Goal: Transaction & Acquisition: Purchase product/service

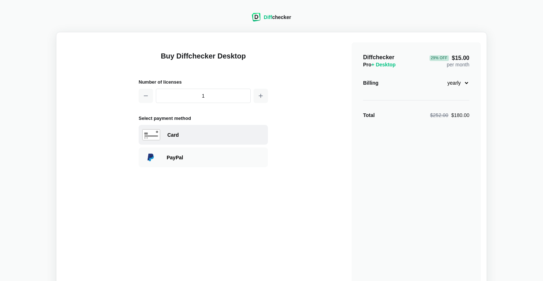
click at [198, 132] on div "Card" at bounding box center [215, 135] width 97 height 7
select select "[GEOGRAPHIC_DATA]"
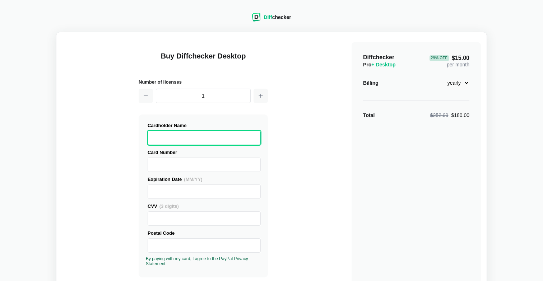
click at [481, 98] on main "Buy Diffchecker Desktop Number of licenses 1 Visa MasterCard Union Pay American…" at bounding box center [271, 274] width 431 height 484
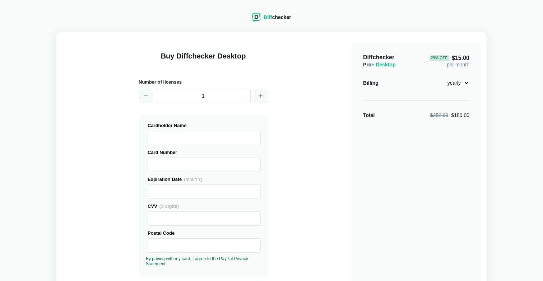
click at [469, 86] on select "monthly yearly" at bounding box center [454, 83] width 31 height 12
select select "desktop-monthly-21"
click at [439, 77] on select "monthly yearly" at bounding box center [454, 83] width 31 height 12
click at [450, 84] on select "monthly yearly" at bounding box center [454, 83] width 31 height 12
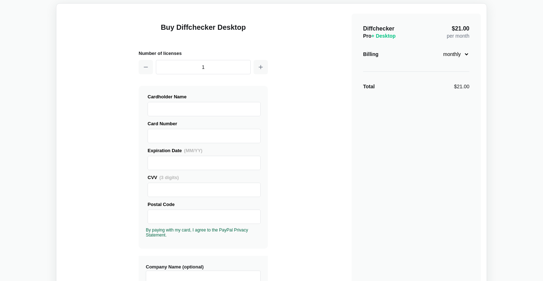
scroll to position [37, 0]
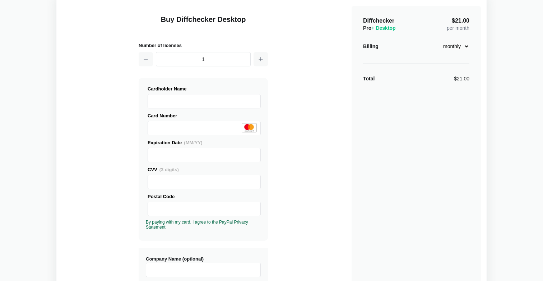
click at [369, 199] on div "Diffchecker Pro + Desktop $21.00 per month Billing monthly yearly Total $21.00" at bounding box center [416, 240] width 129 height 468
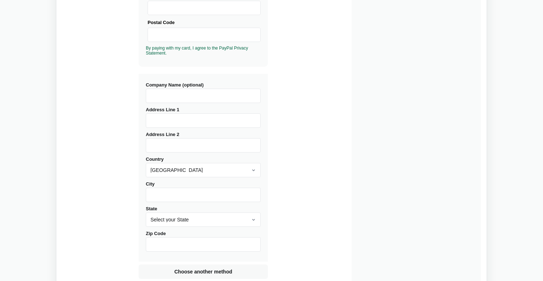
scroll to position [218, 0]
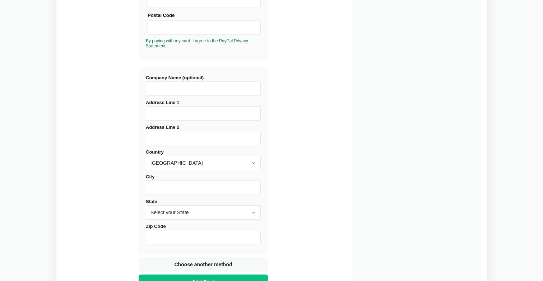
click at [174, 122] on div "Company Name (optional) Address Line 1 Address Line 2 Country [GEOGRAPHIC_DATA]…" at bounding box center [203, 161] width 129 height 188
click at [173, 113] on input "Address Line 1" at bounding box center [203, 113] width 115 height 14
type input "1 [GEOGRAPHIC_DATA]"
type input "CLOSERA INC"
type input "Ste 8500"
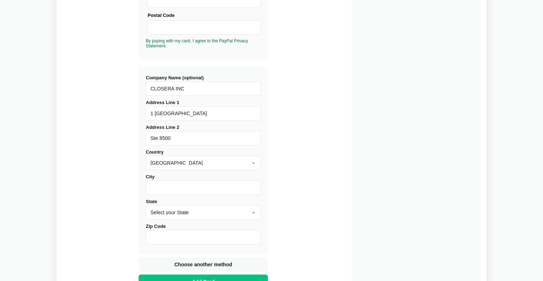
type input "[US_STATE][GEOGRAPHIC_DATA]"
select select "NY"
type input "10007"
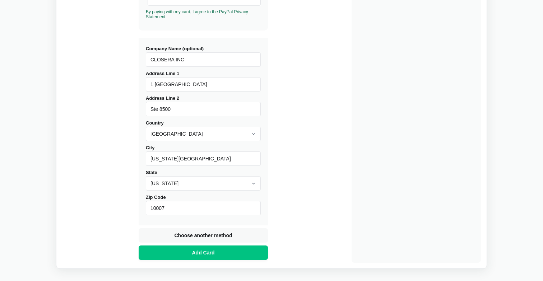
scroll to position [280, 0]
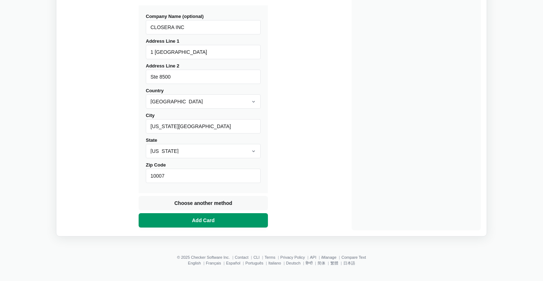
click at [229, 221] on button "Add Card" at bounding box center [203, 220] width 129 height 14
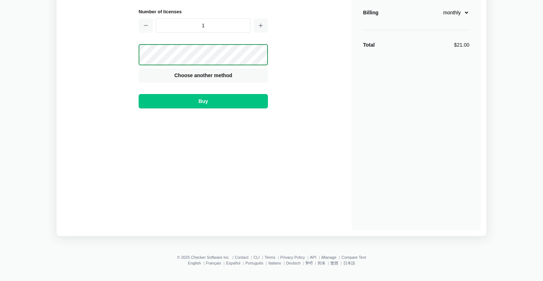
scroll to position [70, 0]
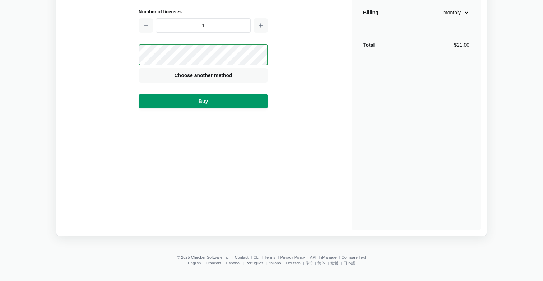
click at [235, 98] on button "Buy" at bounding box center [203, 101] width 129 height 14
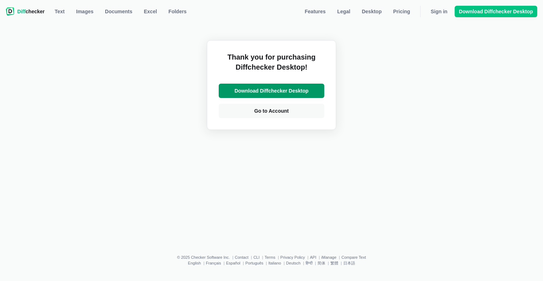
click at [282, 90] on span "Download Diffchecker Desktop" at bounding box center [271, 90] width 77 height 7
click at [278, 251] on footer "© 2025 Checker Software Inc. Contact CLI Terms Privacy Policy API iManage Compa…" at bounding box center [271, 260] width 535 height 33
click at [281, 90] on span "Download Diffchecker Desktop" at bounding box center [271, 90] width 77 height 7
click at [289, 110] on span "Go to Account" at bounding box center [271, 110] width 37 height 7
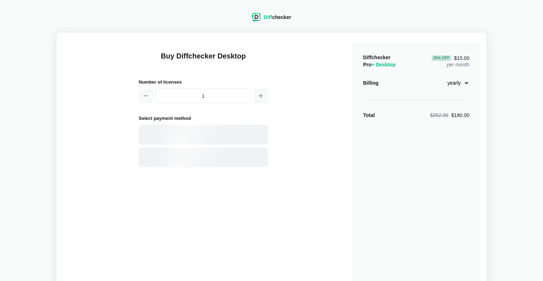
select select "desktop-yearly-180"
click at [214, 138] on div "Card" at bounding box center [203, 135] width 129 height 20
select select "[GEOGRAPHIC_DATA]"
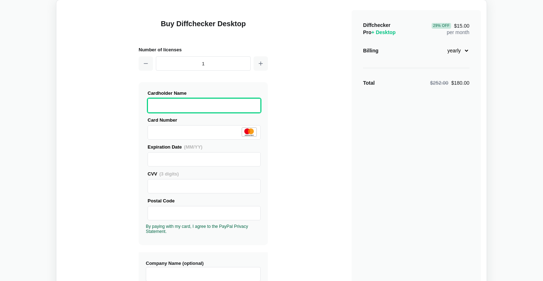
scroll to position [71, 0]
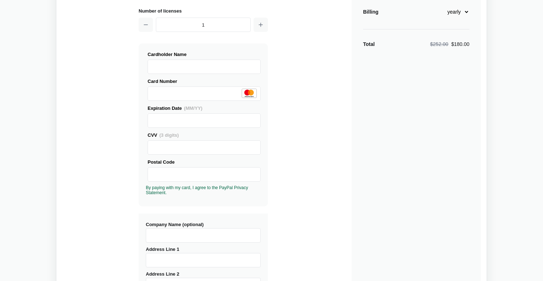
click at [213, 236] on input "Company Name (optional)" at bounding box center [203, 236] width 115 height 14
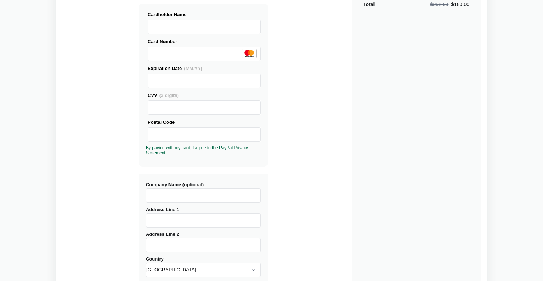
scroll to position [117, 0]
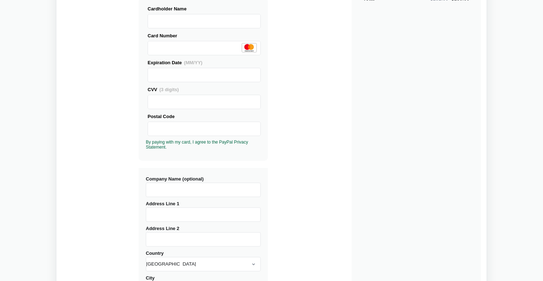
click at [211, 228] on div "Address Line 2" at bounding box center [203, 236] width 115 height 22
click at [212, 215] on input "Address Line 1" at bounding box center [203, 215] width 115 height 14
type input "1 [GEOGRAPHIC_DATA]"
type input "CLOSERA INC"
type input "Ste 8500"
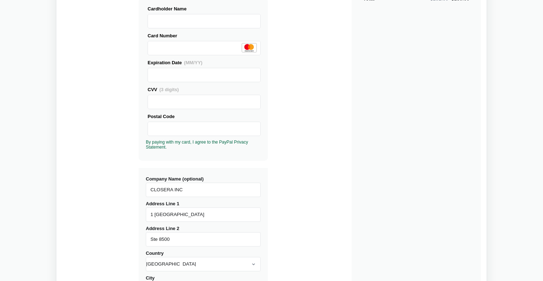
type input "[US_STATE][GEOGRAPHIC_DATA]"
select select "NY"
type input "10007"
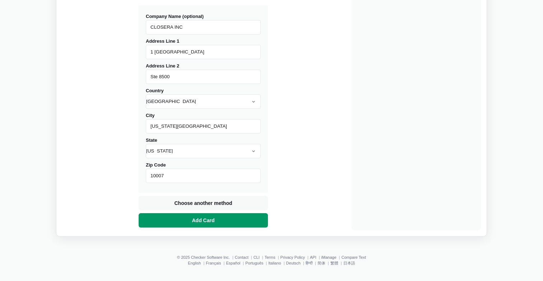
click at [226, 222] on button "Add Card" at bounding box center [203, 220] width 129 height 14
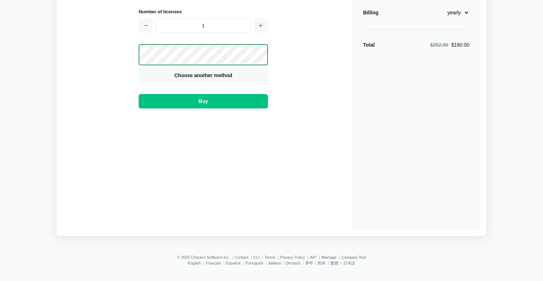
scroll to position [70, 0]
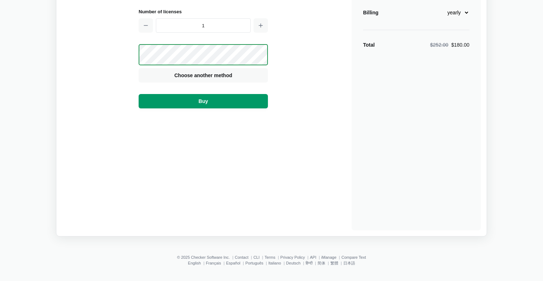
click at [245, 104] on button "Buy" at bounding box center [203, 101] width 129 height 14
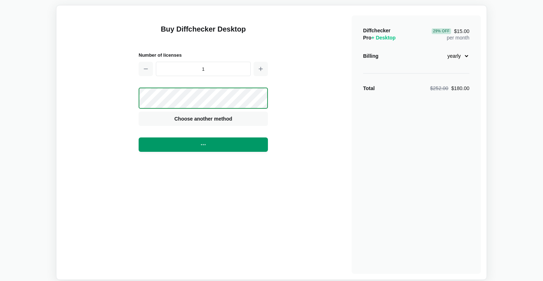
scroll to position [0, 0]
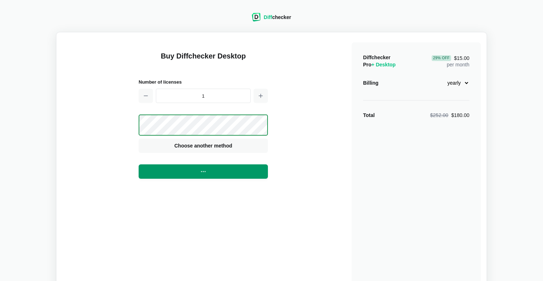
click at [465, 83] on select "monthly yearly" at bounding box center [454, 83] width 31 height 12
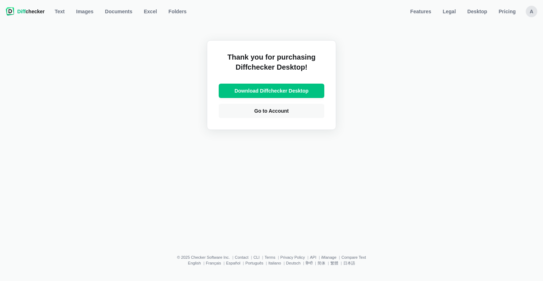
click at [277, 79] on div "Thank you for purchasing Diffchecker Desktop! Download Diffchecker Desktop Go t…" at bounding box center [272, 85] width 106 height 66
click at [283, 90] on span "Download Diffchecker Desktop" at bounding box center [271, 90] width 77 height 7
